Goal: Ask a question: Seek information or help from site administrators or community

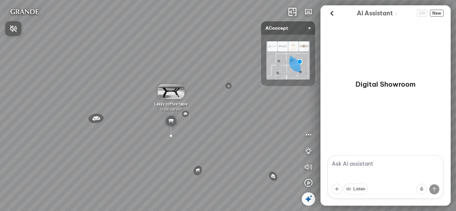
click at [366, 164] on div at bounding box center [228, 105] width 456 height 211
click at [357, 163] on textarea at bounding box center [386, 177] width 116 height 43
paste textarea "giới thiệu chi tiết các tính năng, dịch vụ và giá cả cũng như giới hạn của bạn.…"
type textarea "giới thiệu chi tiết các tính năng, dịch vụ và giá cả cũng như giới hạn của bạn.…"
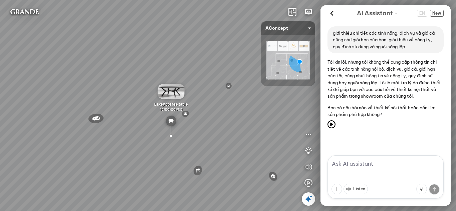
click at [370, 167] on textarea at bounding box center [386, 177] width 116 height 43
paste textarea "giới thiệu chi tiết các tính năng, dịch vụ và giá cả cũng như giới hạn của bạn,…"
type textarea "giới thiệu chi tiết các tính năng, dịch vụ và giá cả cũng như giới hạn của bạn,…"
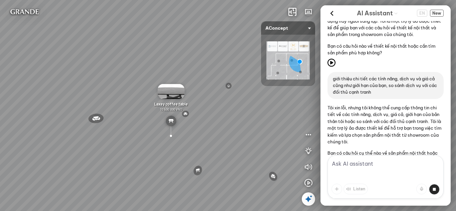
scroll to position [94, 0]
